Goal: Task Accomplishment & Management: Manage account settings

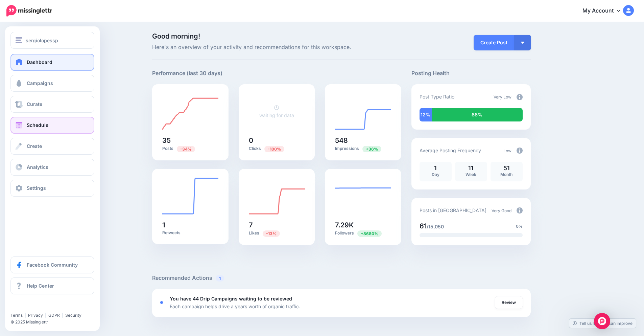
click at [28, 125] on span "Schedule" at bounding box center [38, 125] width 22 height 6
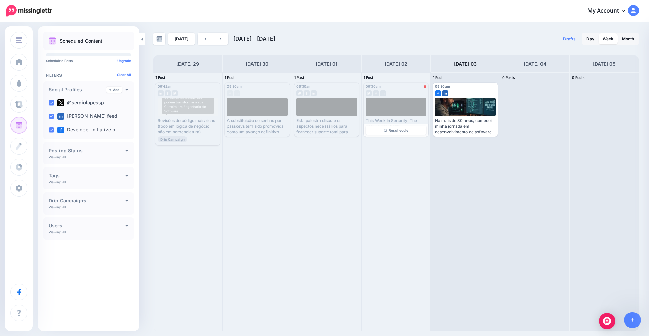
click at [396, 90] on div at bounding box center [396, 92] width 61 height 6
click at [402, 88] on div "Error" at bounding box center [413, 86] width 25 height 3
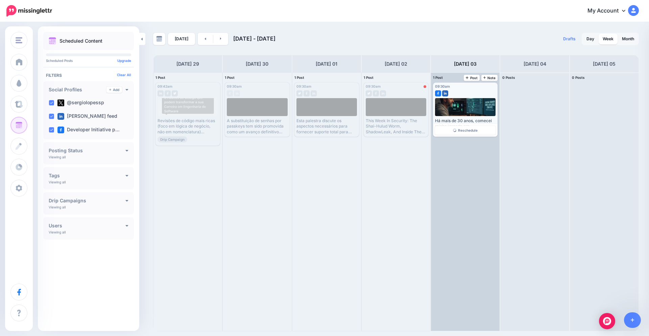
click at [470, 90] on div at bounding box center [465, 92] width 61 height 6
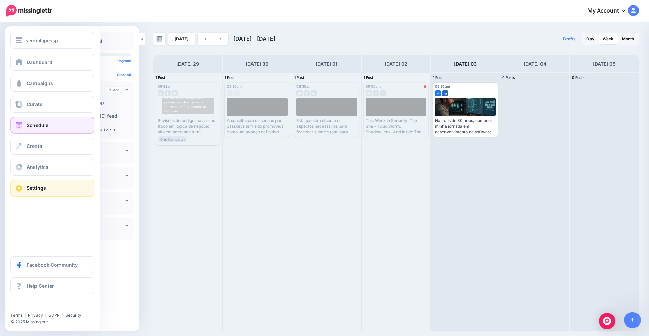
click at [30, 190] on span "Settings" at bounding box center [36, 188] width 19 height 6
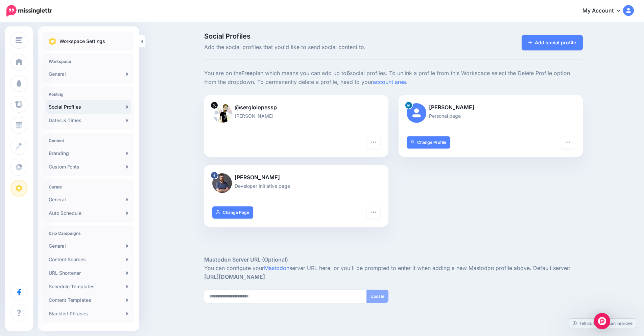
click at [448, 115] on p "Personal page" at bounding box center [491, 116] width 168 height 8
click at [570, 141] on icon "button" at bounding box center [567, 141] width 5 height 5
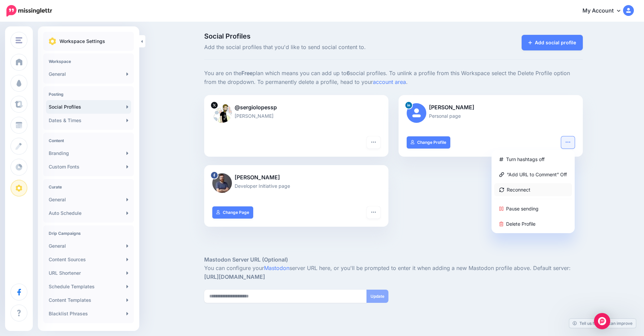
click at [526, 187] on link "Reconnect" at bounding box center [533, 189] width 78 height 13
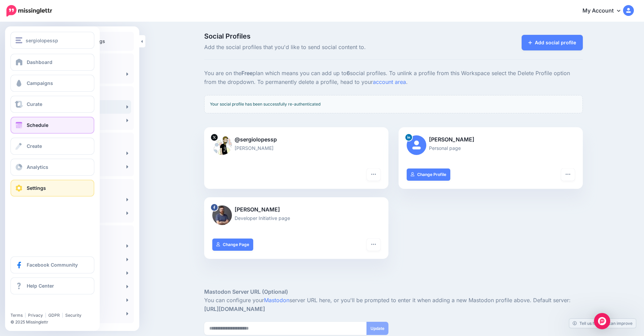
click at [42, 122] on span "Schedule" at bounding box center [38, 125] width 22 height 6
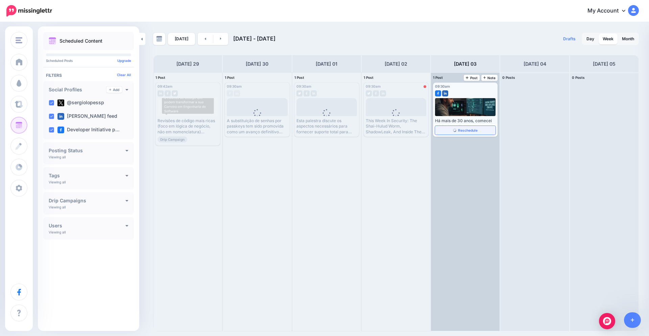
click at [473, 133] on link "Reschedule" at bounding box center [465, 130] width 61 height 9
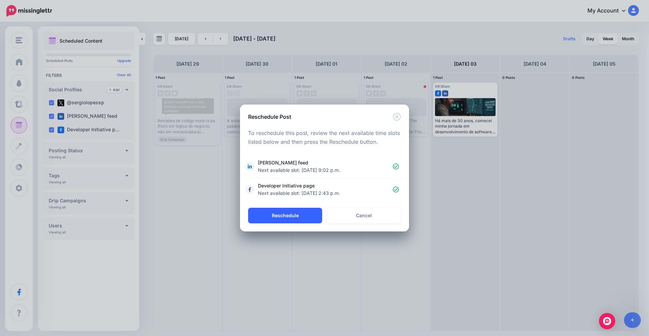
click at [307, 212] on button "Reschedule" at bounding box center [285, 216] width 74 height 16
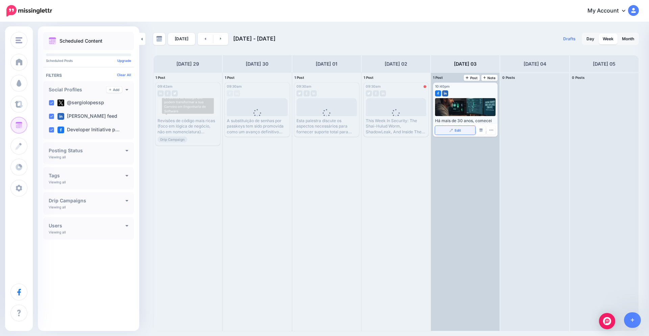
click at [460, 133] on link "Edit" at bounding box center [455, 130] width 40 height 9
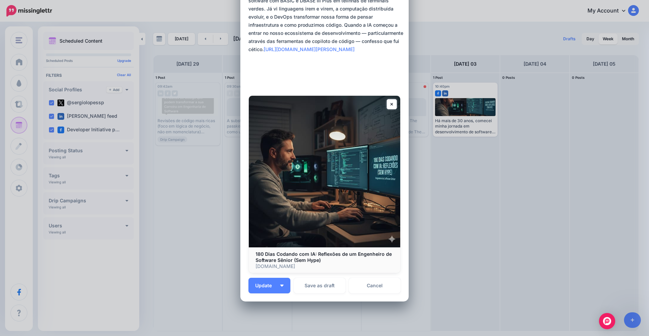
scroll to position [97, 0]
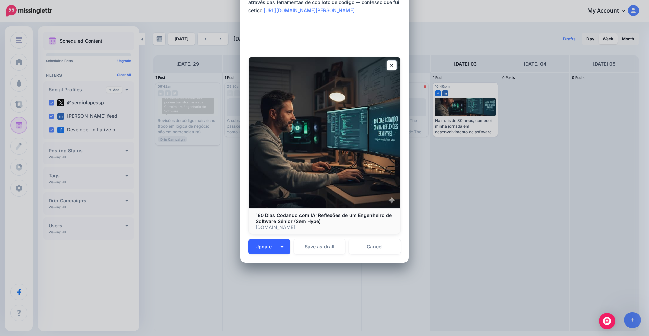
click at [278, 249] on button "Update" at bounding box center [270, 247] width 42 height 16
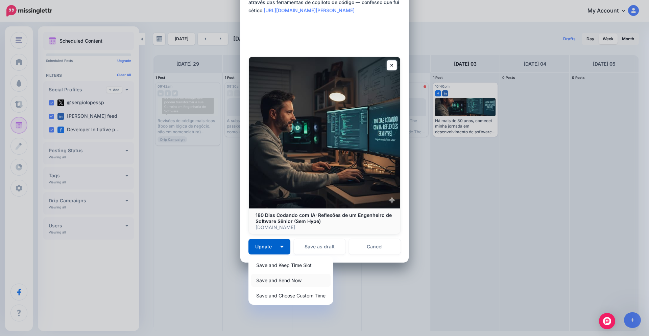
click at [276, 278] on link "Save and Send Now" at bounding box center [290, 280] width 79 height 13
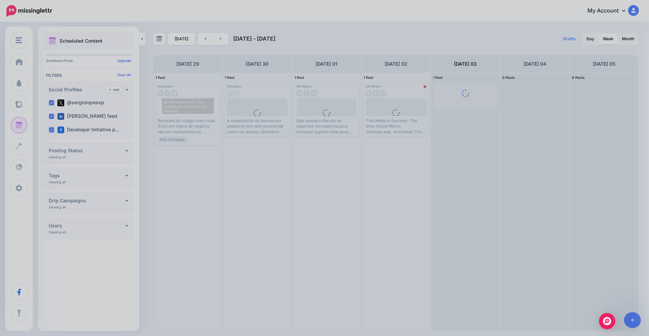
scroll to position [0, 0]
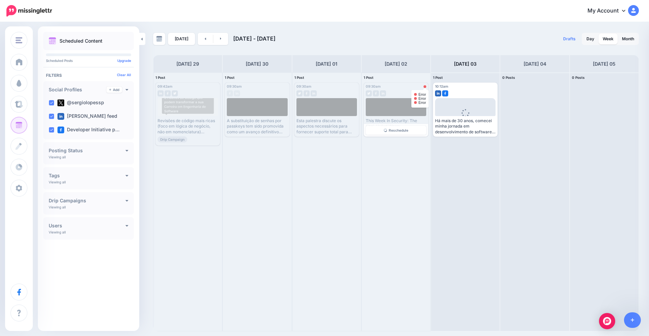
click at [424, 85] on div at bounding box center [425, 86] width 3 height 3
click at [424, 87] on div at bounding box center [425, 86] width 3 height 3
